Goal: Information Seeking & Learning: Learn about a topic

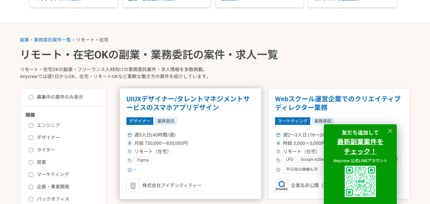
scroll to position [133, 0]
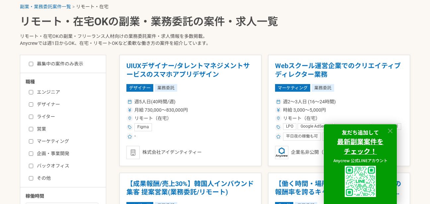
click at [391, 131] on icon at bounding box center [390, 130] width 5 height 5
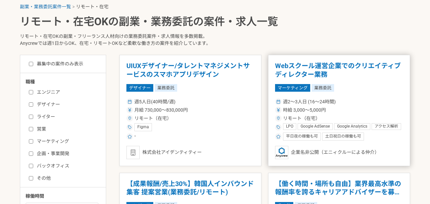
click at [373, 87] on div "マーケティング 業務委託" at bounding box center [339, 87] width 128 height 7
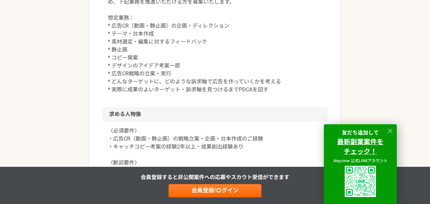
scroll to position [365, 0]
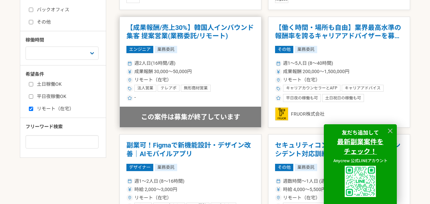
scroll to position [299, 0]
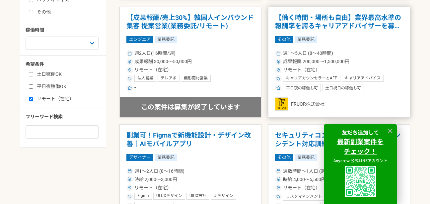
click at [392, 18] on h1 "【働く時間・場所も自由】業界最高水準の報酬率を誇るキャリアアドバイザーを募集！" at bounding box center [339, 22] width 128 height 17
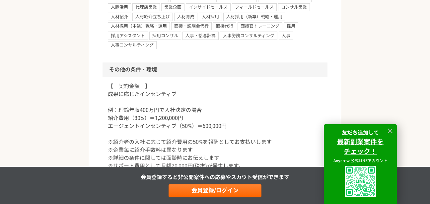
scroll to position [631, 0]
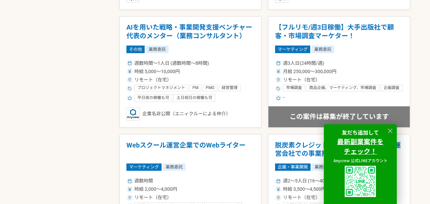
scroll to position [1129, 0]
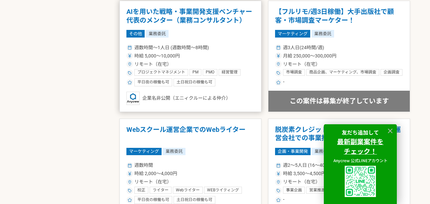
click at [233, 25] on article "AIを用いた戦略・事業開発支援ベンチャー　代表のメンター（業務コンサルタント） その他 業務委託 週数時間〜1人日 (週数時間〜8時間) 時給 5,000〜1…" at bounding box center [191, 56] width 142 height 111
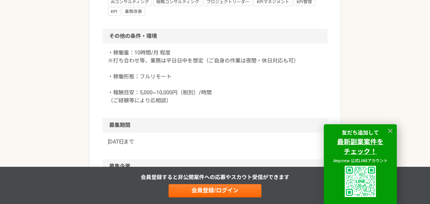
scroll to position [564, 0]
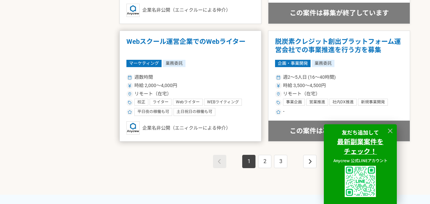
scroll to position [1228, 0]
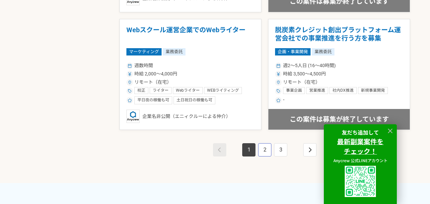
click at [267, 149] on link "2" at bounding box center [264, 149] width 13 height 13
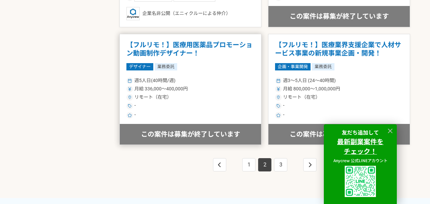
scroll to position [1262, 0]
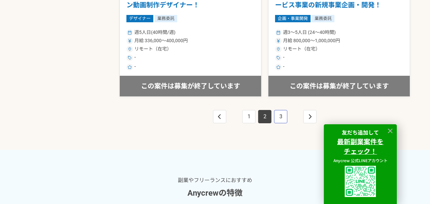
click at [279, 117] on link "3" at bounding box center [280, 116] width 13 height 13
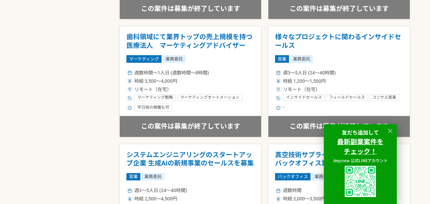
scroll to position [564, 0]
